Goal: Entertainment & Leisure: Consume media (video, audio)

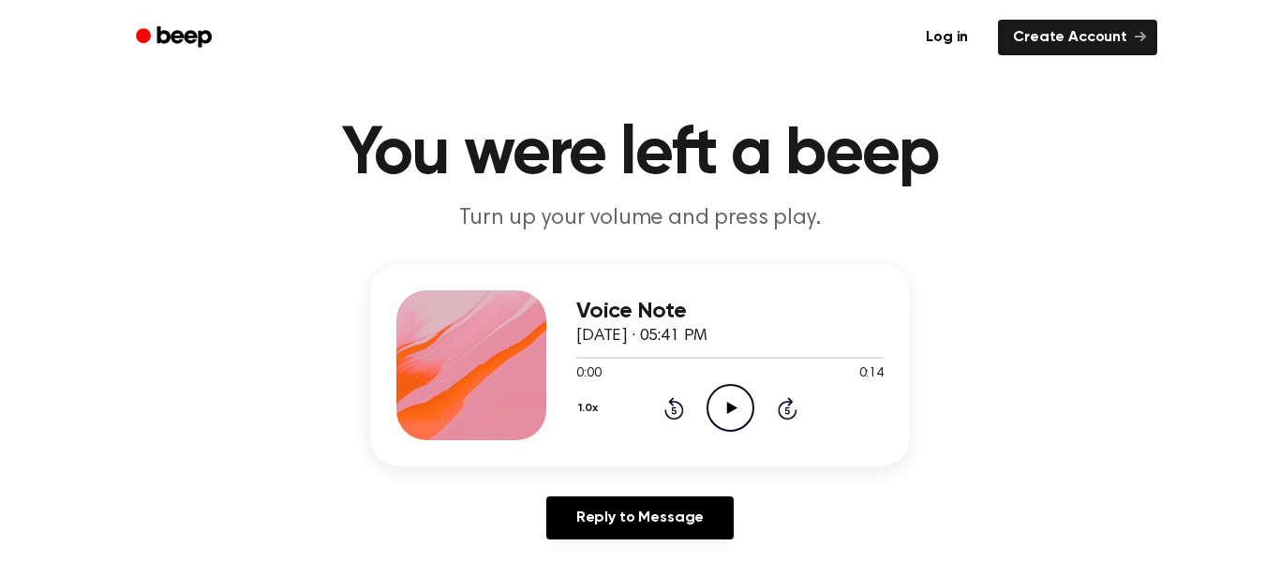
scroll to position [55, 0]
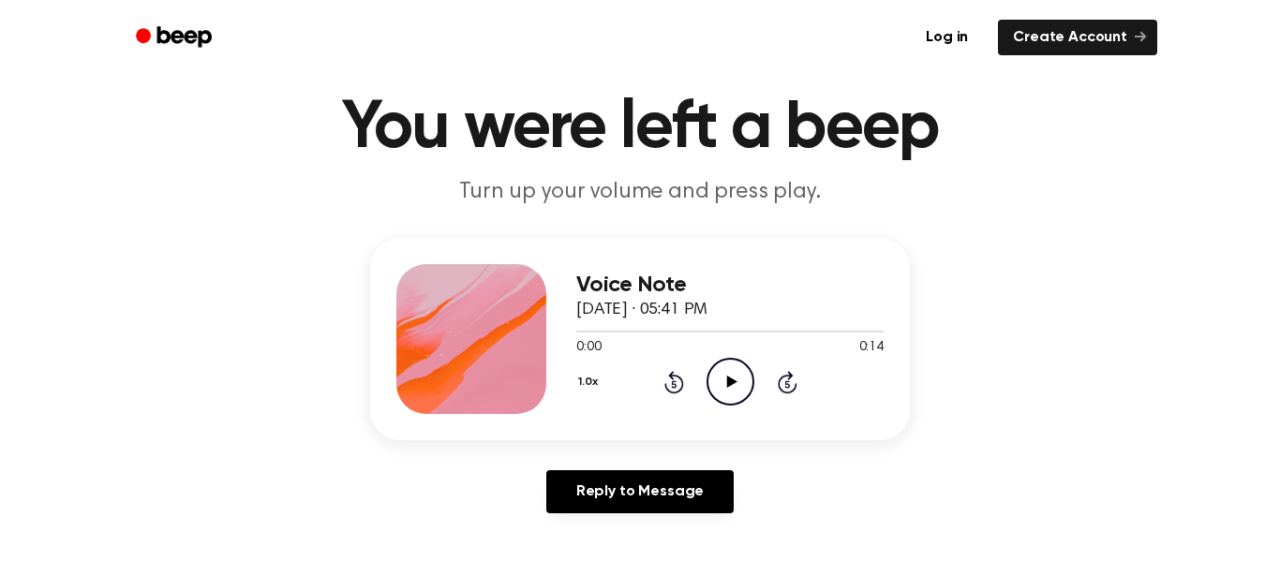
click at [739, 399] on icon "Play Audio" at bounding box center [731, 382] width 48 height 48
click at [752, 386] on icon "Play Audio" at bounding box center [731, 382] width 48 height 48
click at [722, 436] on div "Voice Note [DATE] · 05:41 PM 0:05 0:14 Your browser does not support the [objec…" at bounding box center [640, 339] width 540 height 202
click at [753, 382] on circle at bounding box center [730, 382] width 46 height 46
click at [736, 385] on icon "Play Audio" at bounding box center [731, 382] width 48 height 48
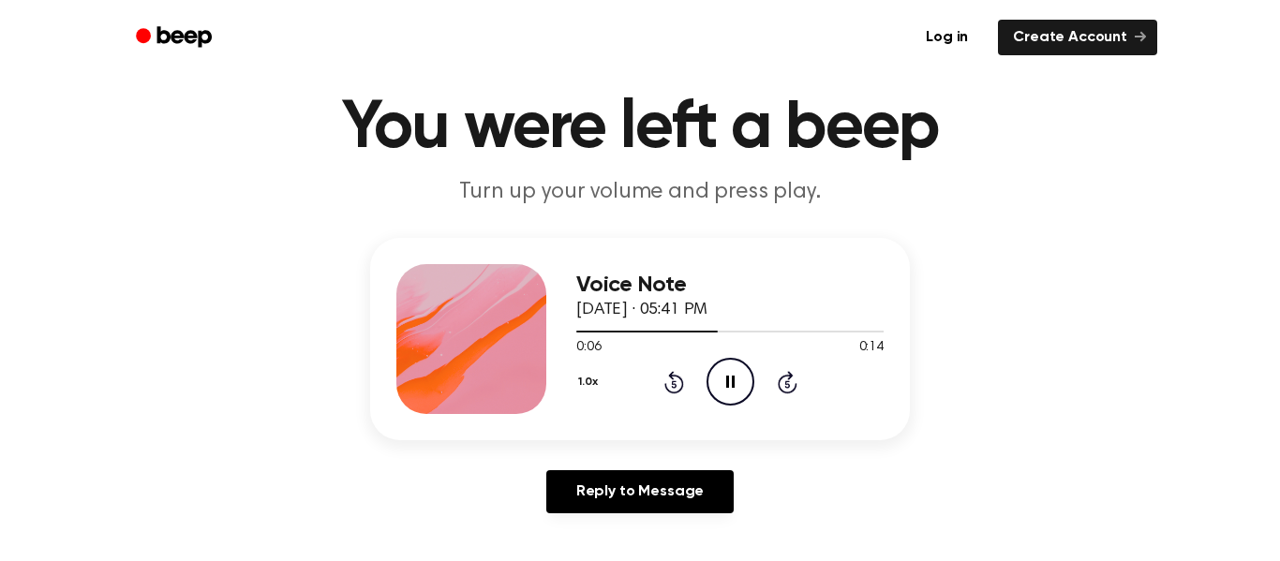
click at [674, 384] on icon at bounding box center [673, 383] width 5 height 7
click at [698, 376] on div "1.0x Rewind 5 seconds Pause Audio Skip 5 seconds" at bounding box center [729, 382] width 307 height 48
click at [749, 380] on icon "Pause Audio" at bounding box center [731, 382] width 48 height 48
click at [738, 390] on icon "Play Audio" at bounding box center [731, 382] width 48 height 48
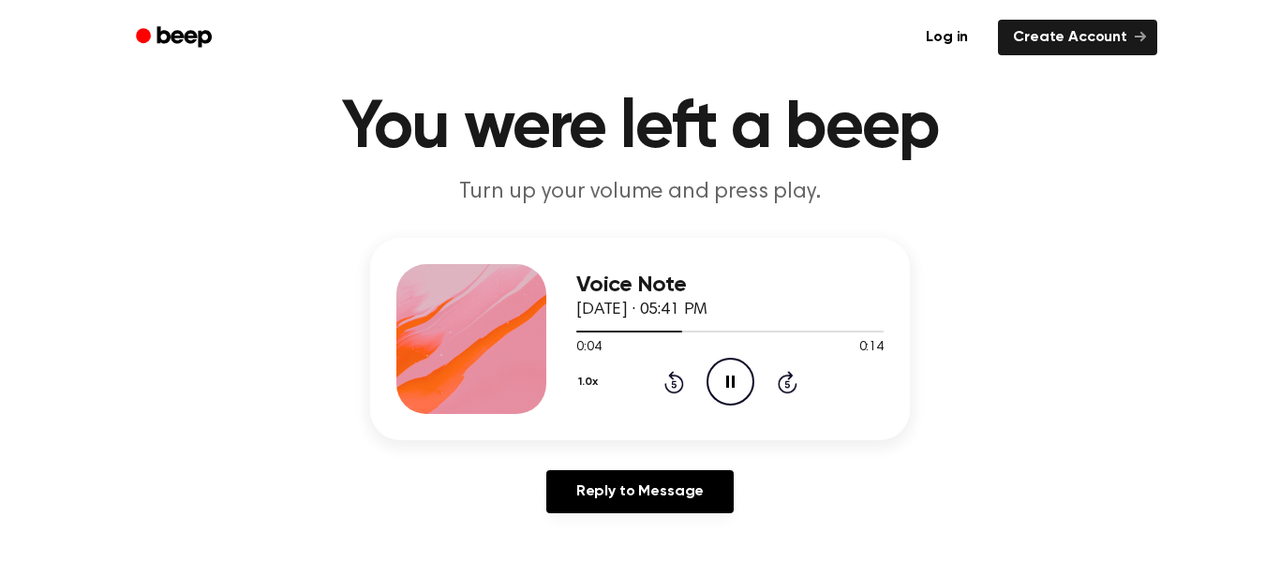
click at [731, 392] on icon "Pause Audio" at bounding box center [731, 382] width 48 height 48
click at [678, 394] on icon at bounding box center [674, 382] width 20 height 22
click at [688, 410] on div "Voice Note [DATE] · 05:41 PM 0:05 0:14 Your browser does not support the [objec…" at bounding box center [729, 339] width 307 height 150
click at [676, 392] on icon at bounding box center [674, 382] width 20 height 22
click at [728, 382] on icon at bounding box center [731, 382] width 10 height 12
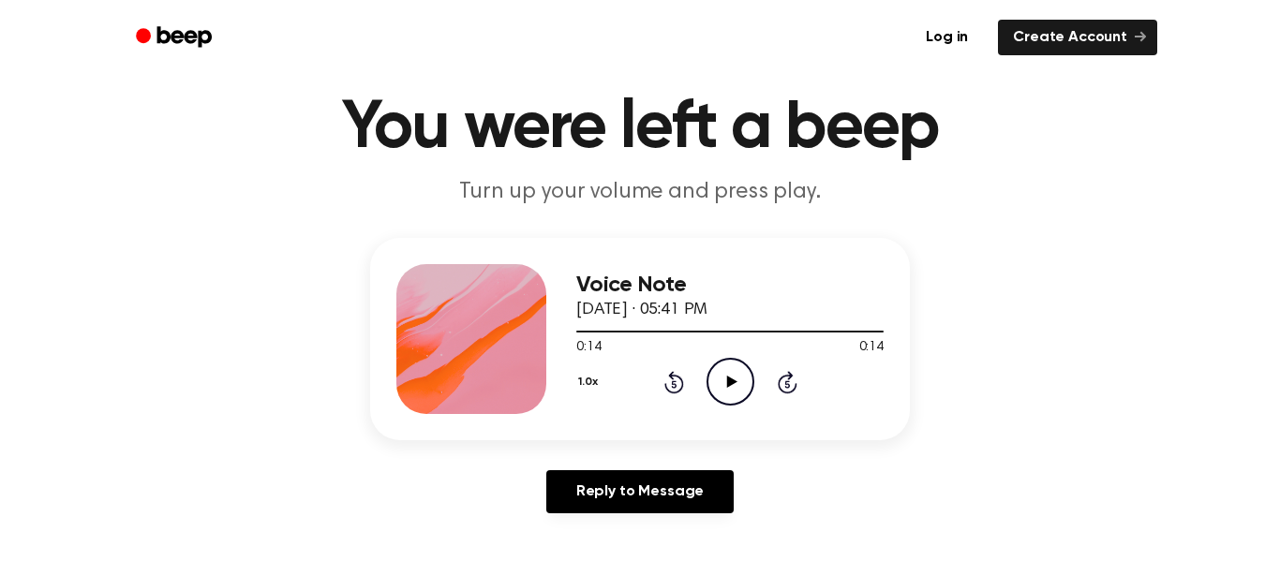
click at [719, 362] on circle at bounding box center [730, 382] width 46 height 46
click at [729, 375] on icon "Play Audio" at bounding box center [731, 382] width 48 height 48
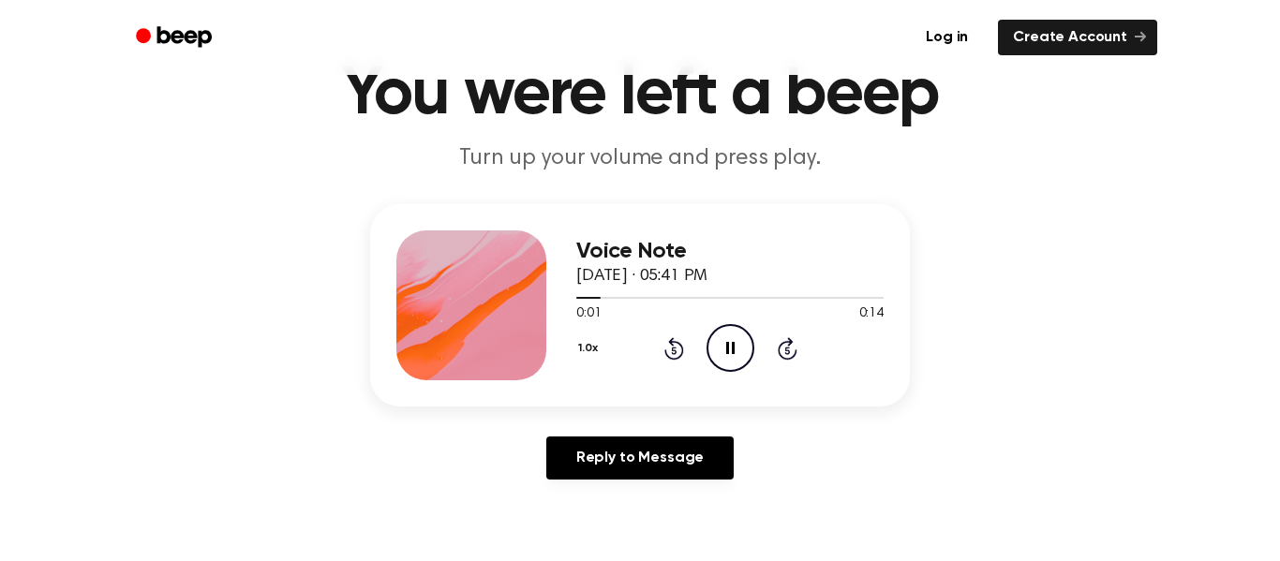
scroll to position [91, 0]
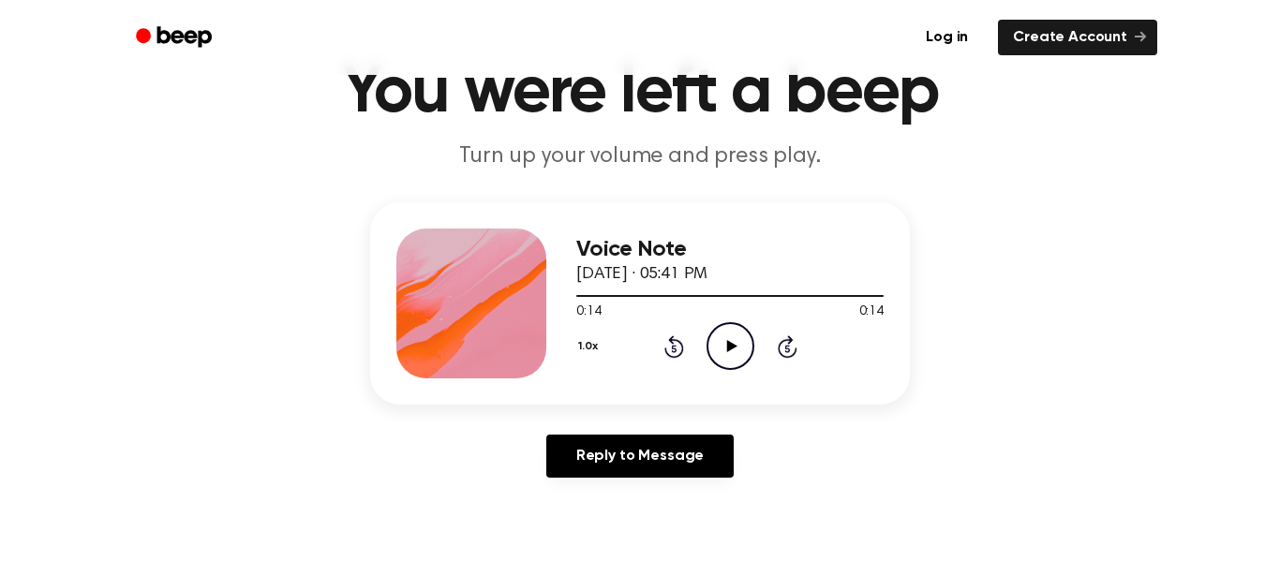
click at [720, 361] on icon "Play Audio" at bounding box center [731, 346] width 48 height 48
